Goal: Information Seeking & Learning: Learn about a topic

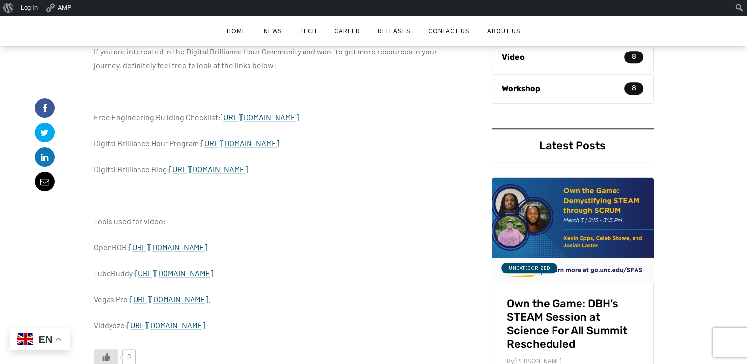
scroll to position [664, 0]
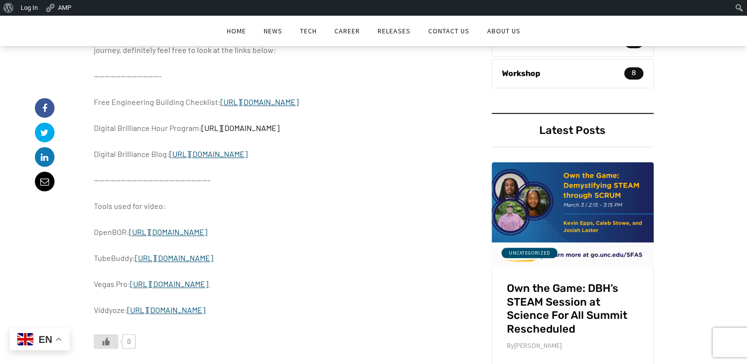
click at [279, 133] on link "[URL][DOMAIN_NAME]" at bounding box center [240, 127] width 78 height 9
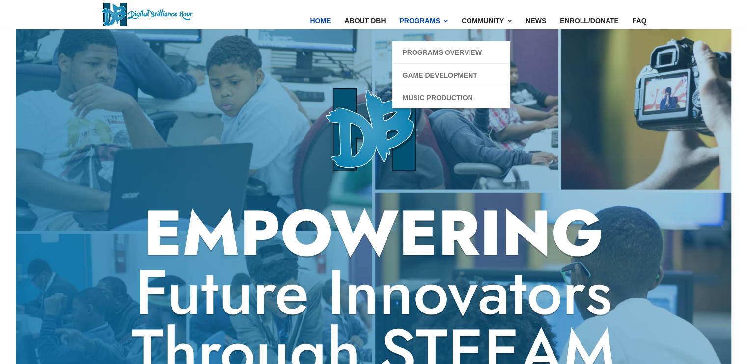
click at [441, 69] on li "Game Development" at bounding box center [451, 75] width 118 height 23
click at [444, 73] on link "Game Development" at bounding box center [439, 75] width 75 height 12
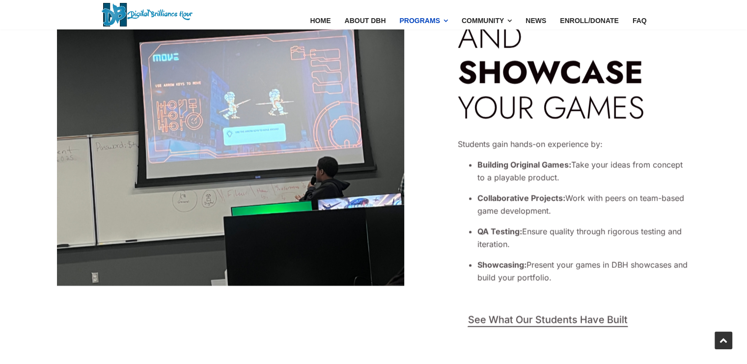
scroll to position [2028, 0]
